Goal: Task Accomplishment & Management: Manage account settings

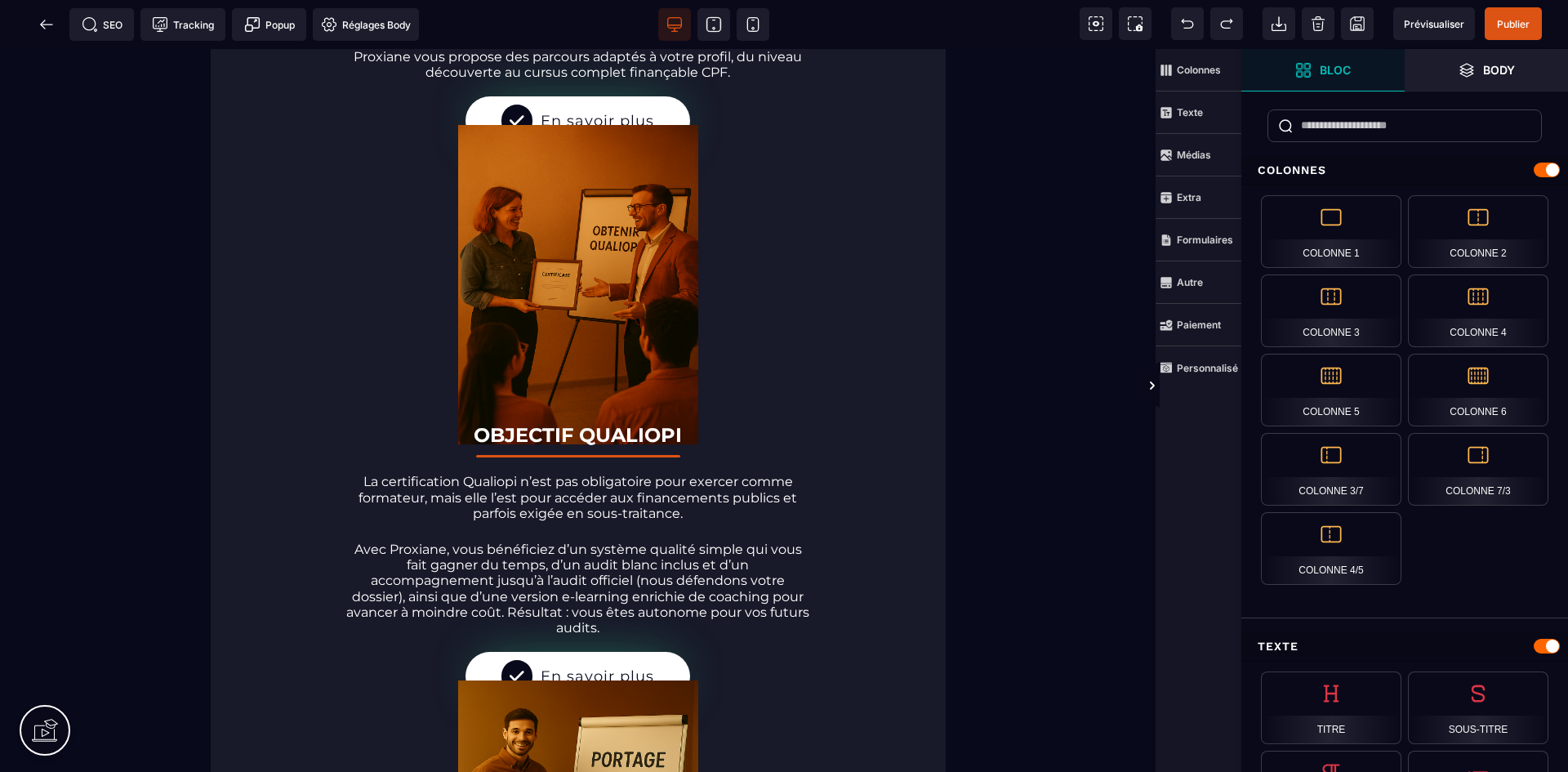
scroll to position [3832, 0]
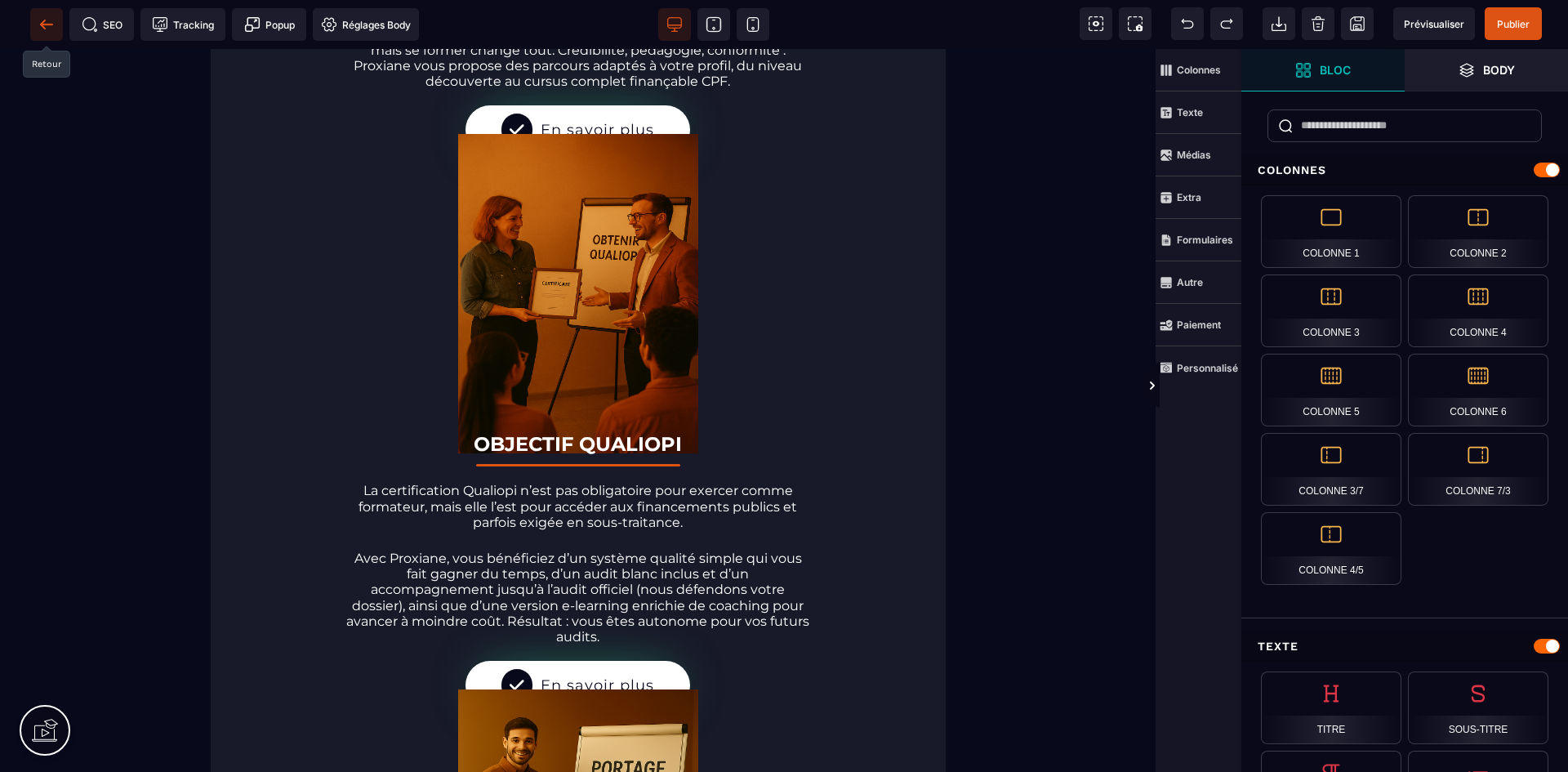
click at [47, 25] on icon at bounding box center [46, 24] width 12 height 1
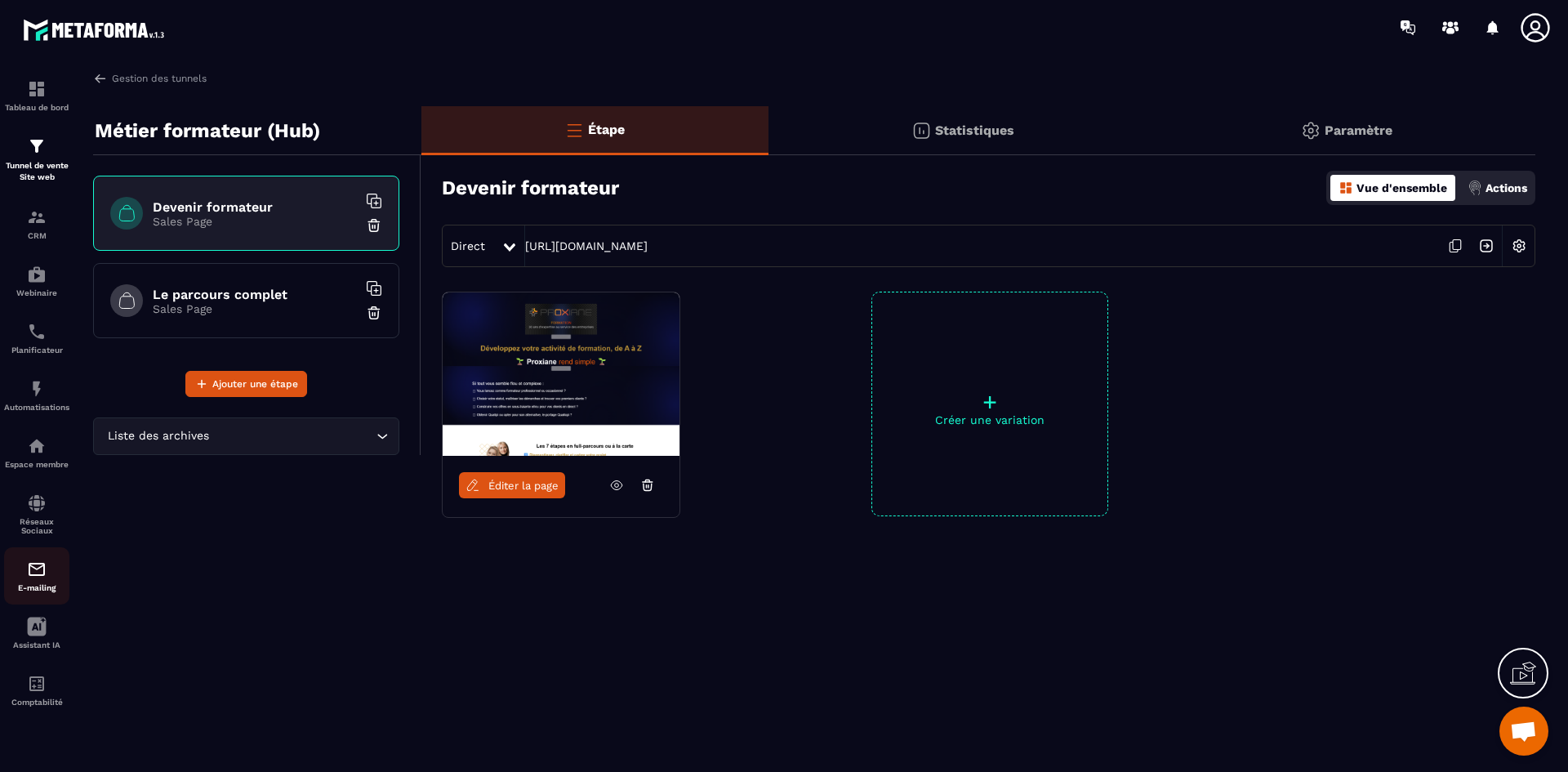
click at [51, 574] on div "E-mailing" at bounding box center [37, 575] width 65 height 33
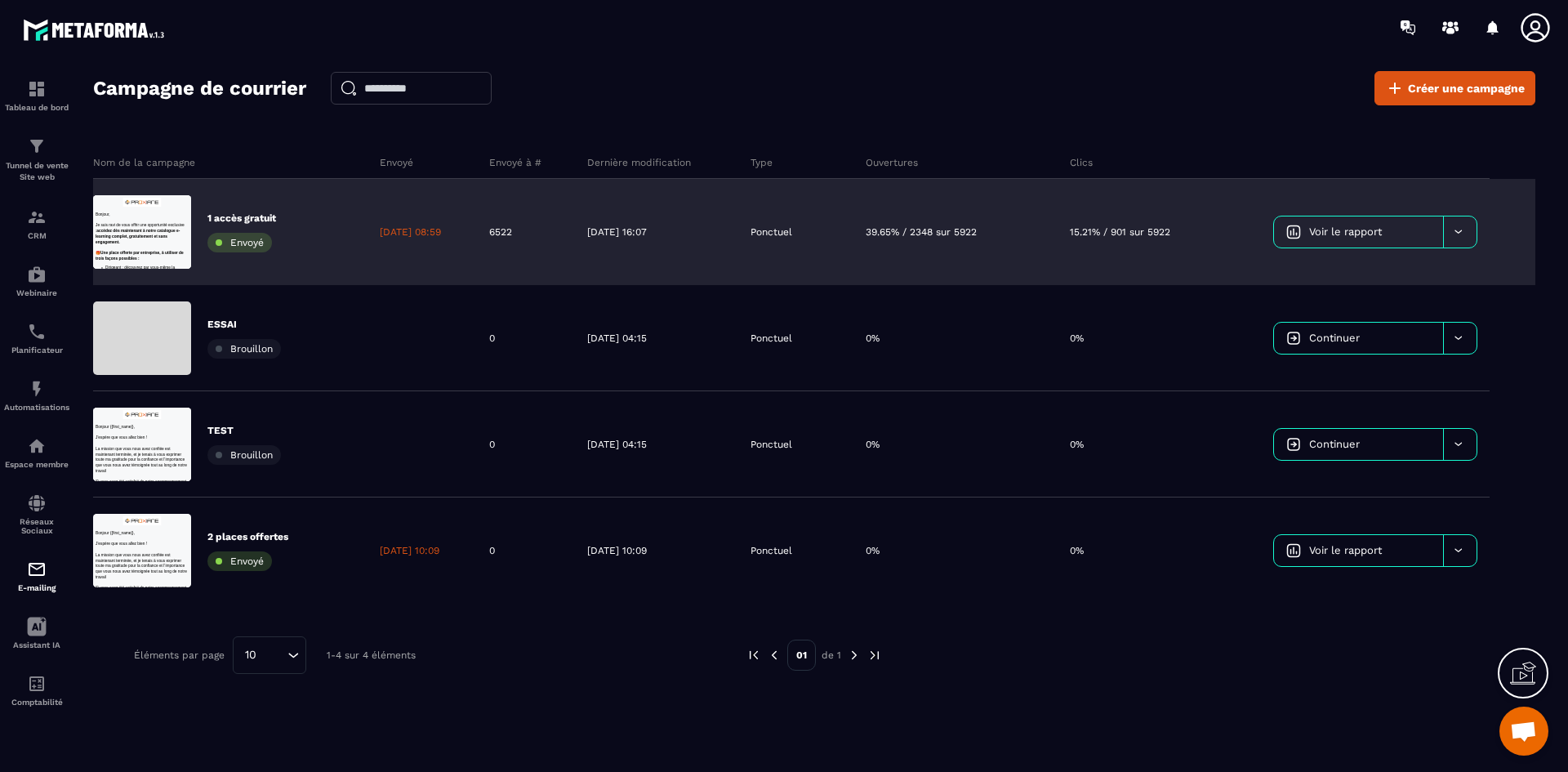
click at [1347, 236] on span "Voir le rapport" at bounding box center [1344, 232] width 72 height 12
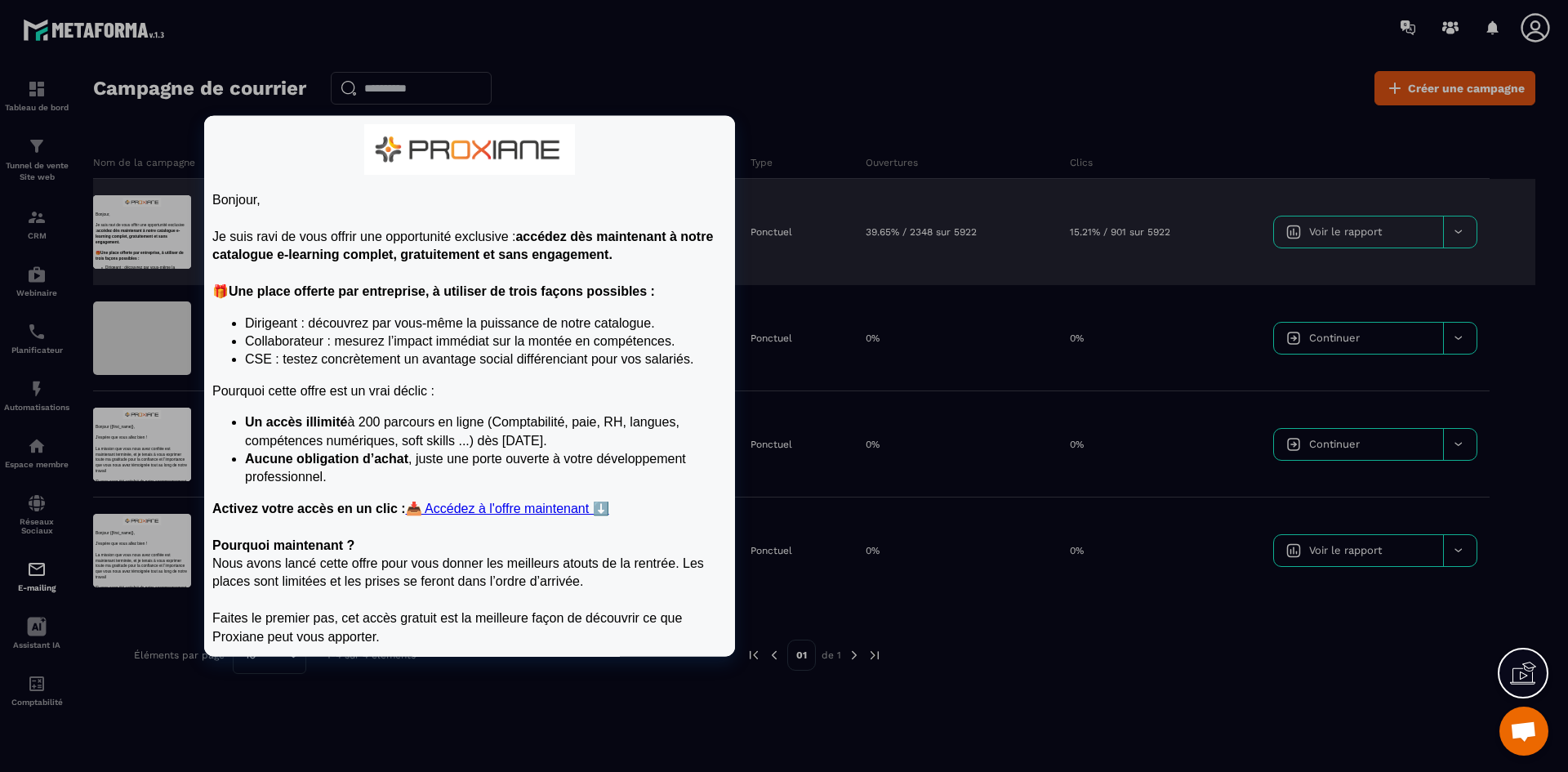
click at [151, 233] on div at bounding box center [142, 232] width 98 height 73
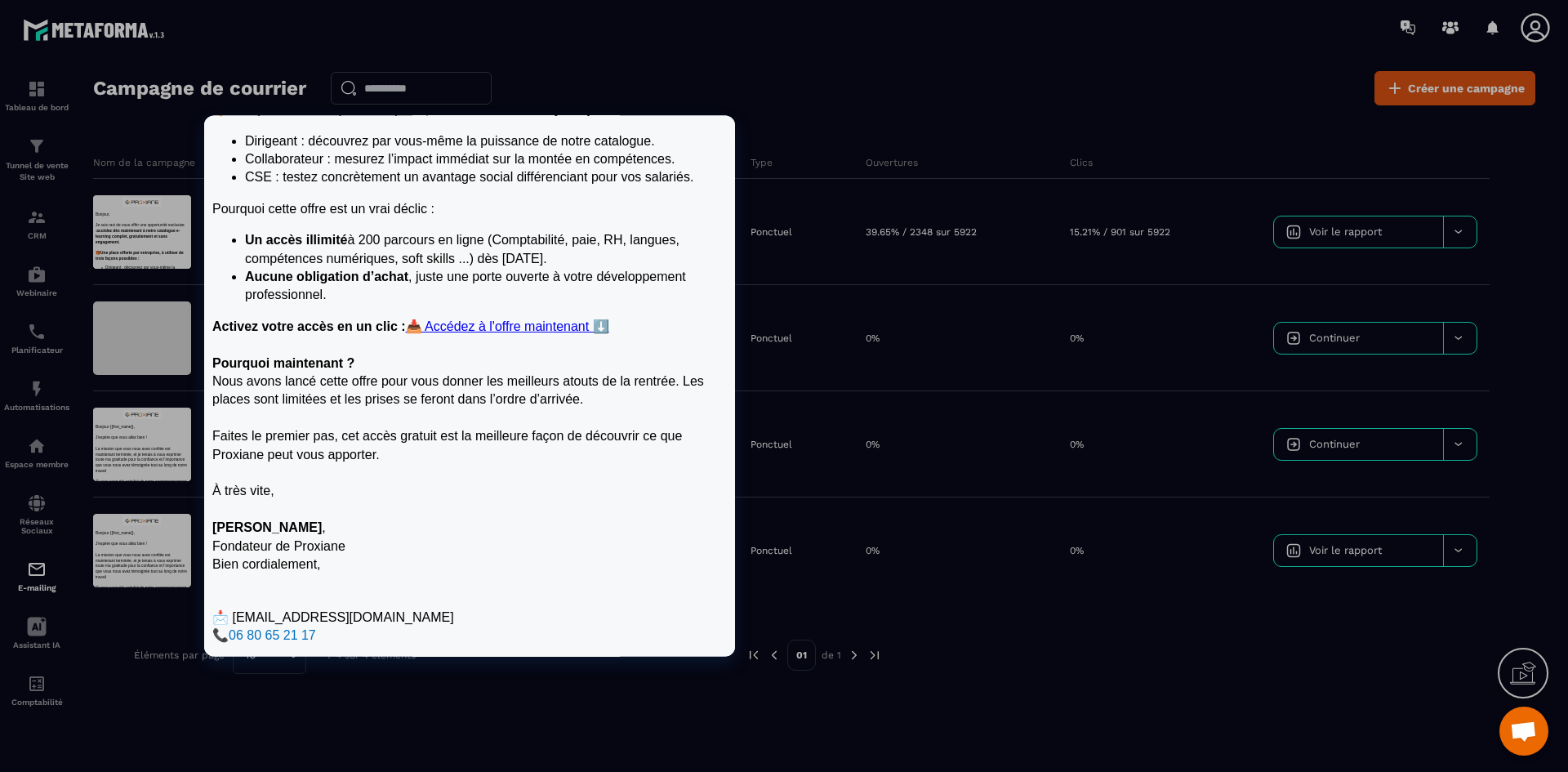
scroll to position [197, 0]
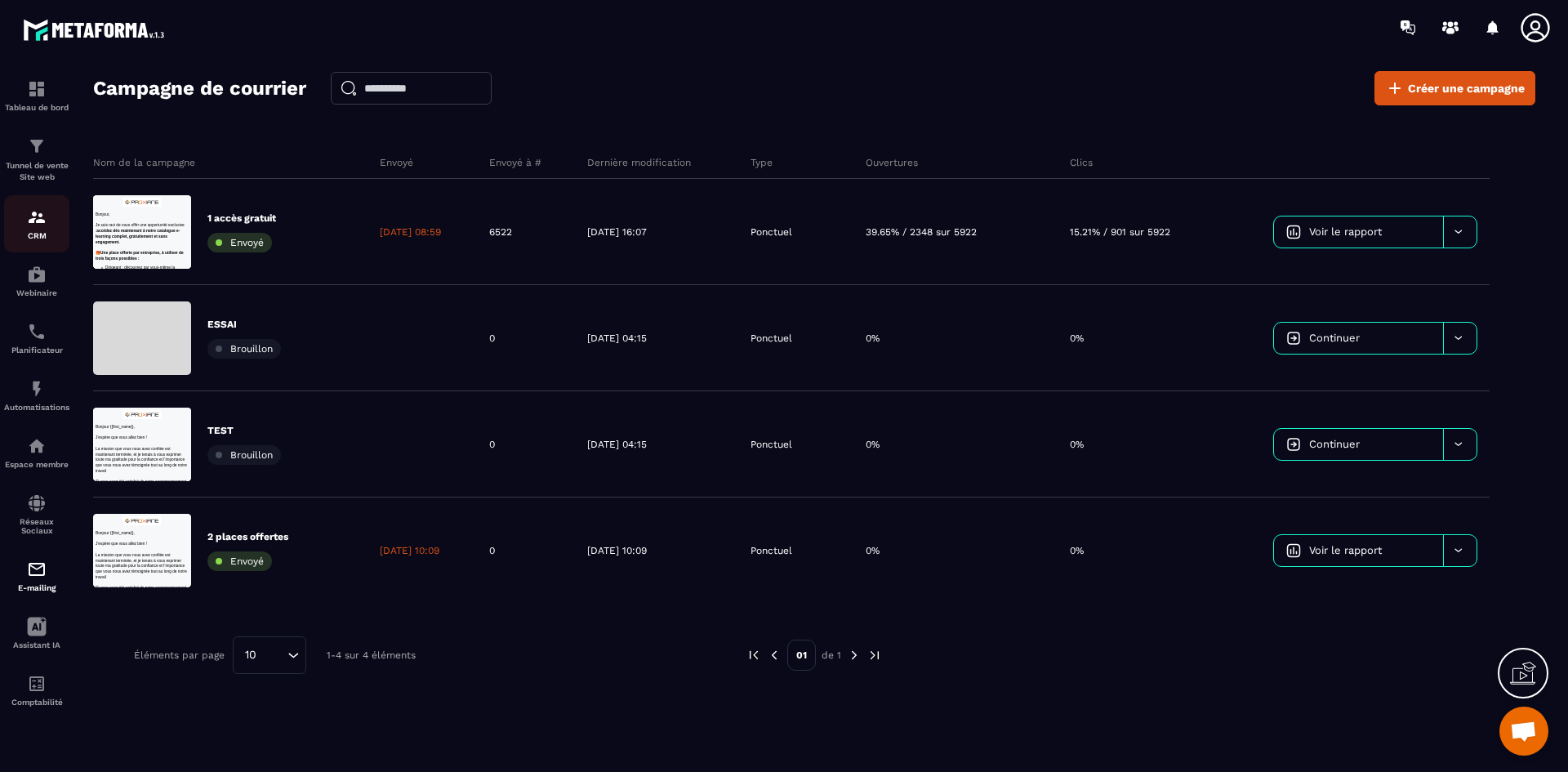
click at [62, 224] on div "CRM" at bounding box center [37, 224] width 65 height 33
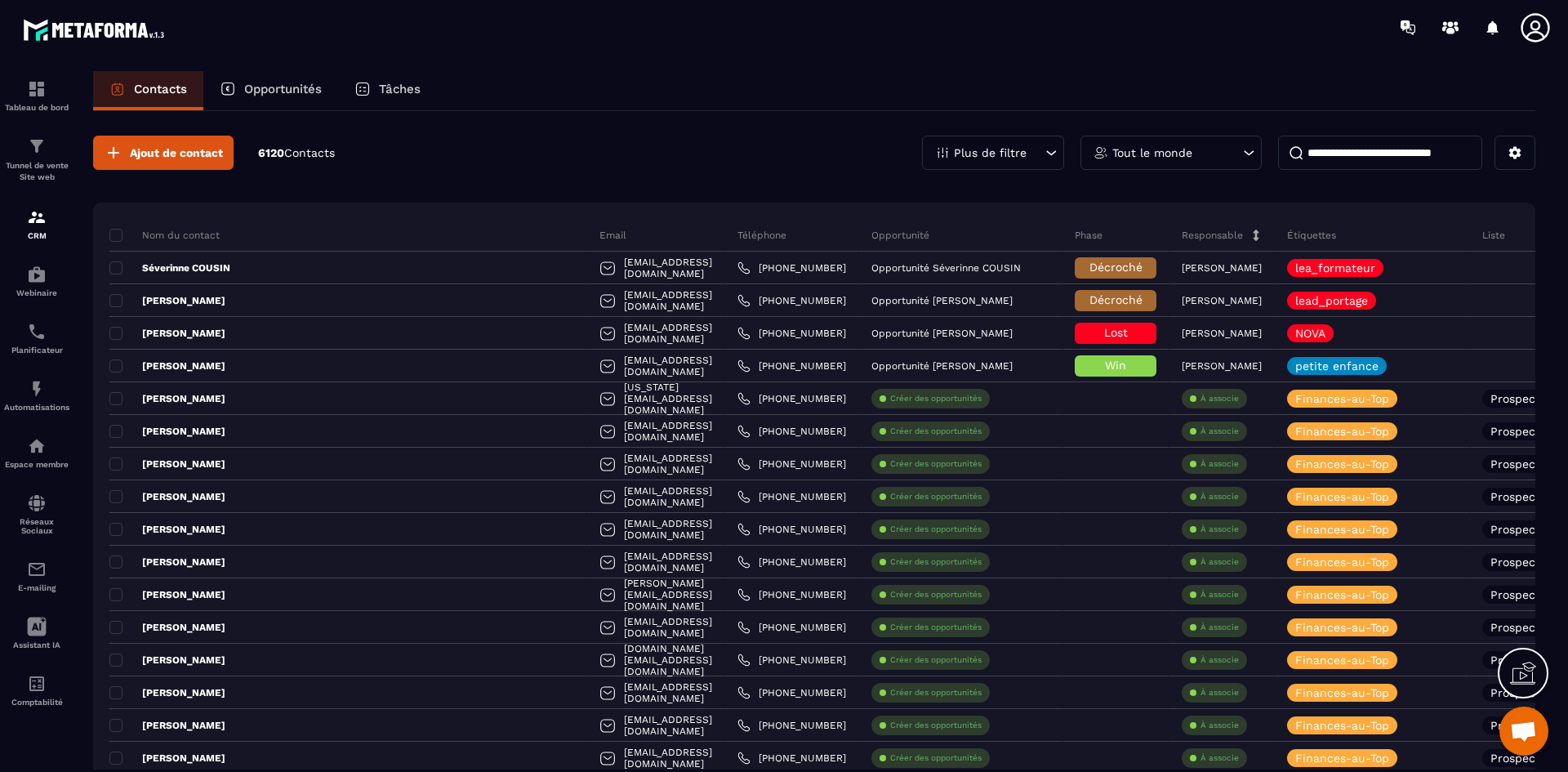
click at [1200, 149] on div "Tout le monde" at bounding box center [1170, 152] width 181 height 35
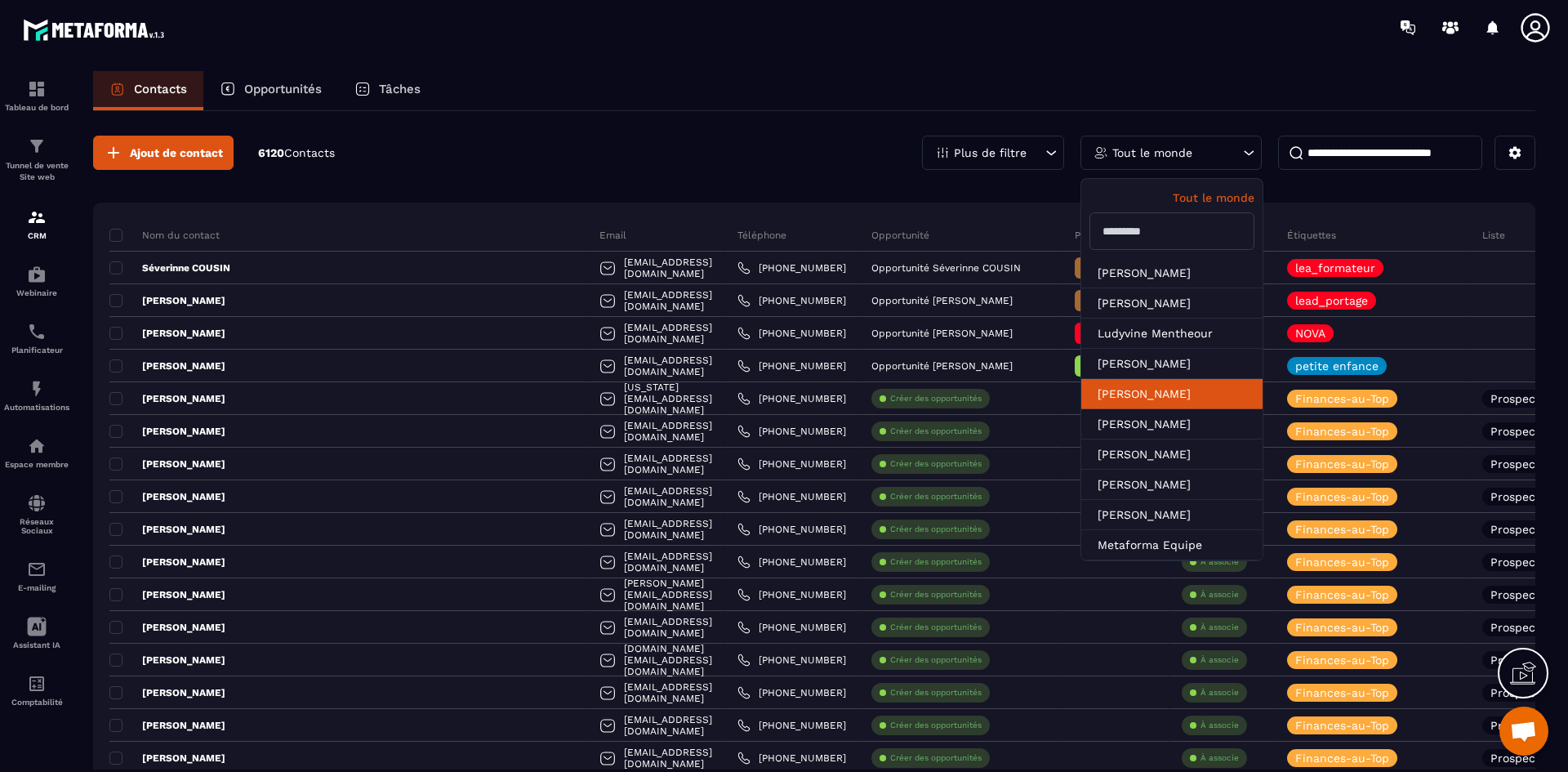
click at [1169, 387] on li "[PERSON_NAME]" at bounding box center [1171, 394] width 181 height 31
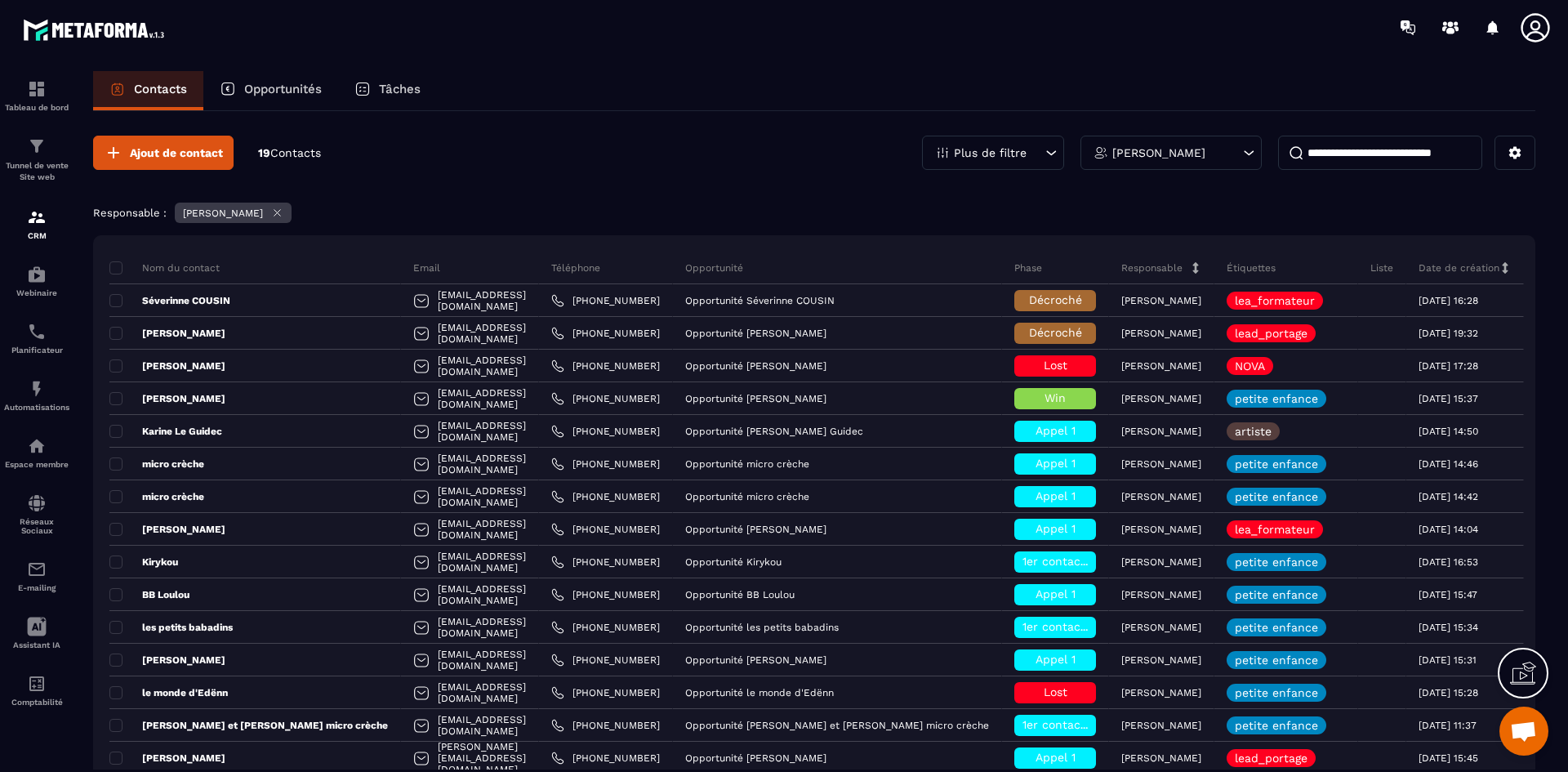
click at [296, 90] on p "Opportunités" at bounding box center [283, 88] width 77 height 15
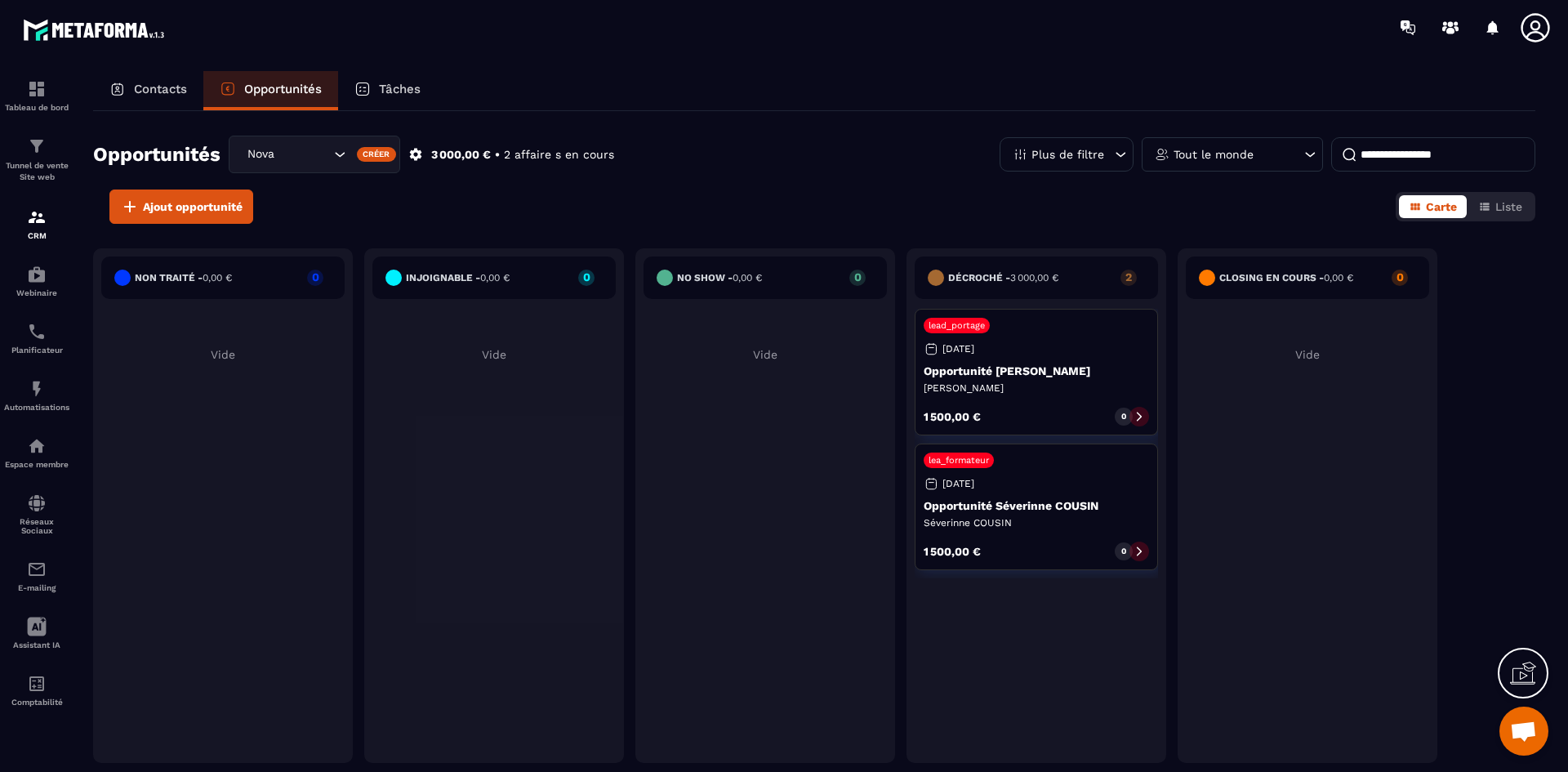
click at [1035, 489] on div "lea_formateur [DATE] Opportunité Séverinne COUSIN [PERSON_NAME] COUSIN [DEMOGRA…" at bounding box center [1036, 507] width 244 height 127
click at [1022, 521] on p "Séverinne COUSIN" at bounding box center [1036, 522] width 226 height 13
click at [39, 225] on img at bounding box center [37, 218] width 20 height 20
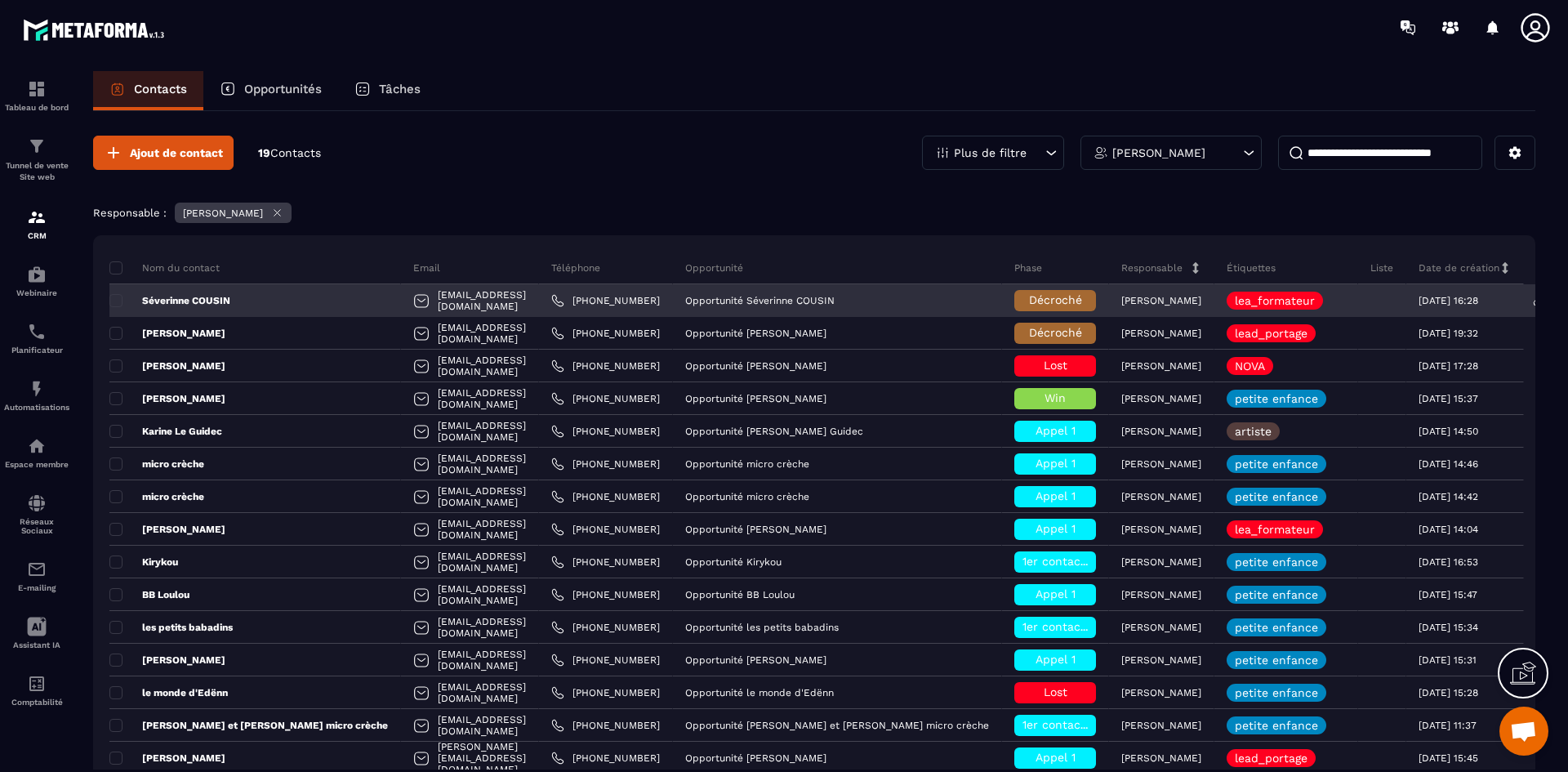
click at [208, 301] on p "Séverinne COUSIN" at bounding box center [170, 300] width 121 height 13
